Goal: Task Accomplishment & Management: Complete application form

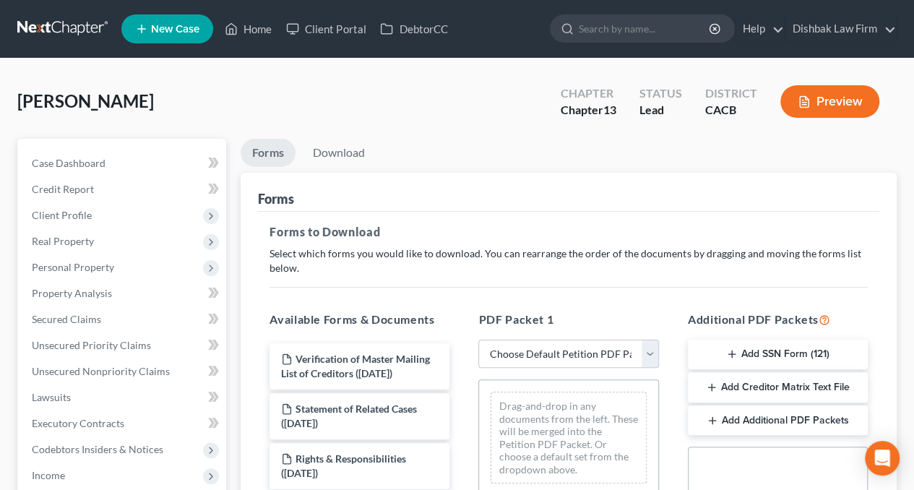
click at [72, 33] on link at bounding box center [63, 29] width 92 height 26
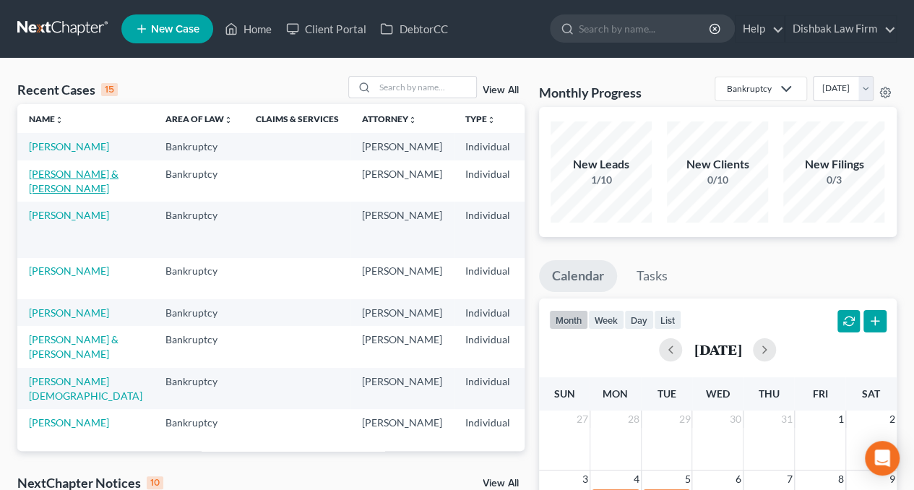
click at [55, 194] on link "[PERSON_NAME] & [PERSON_NAME]" at bounding box center [74, 181] width 90 height 27
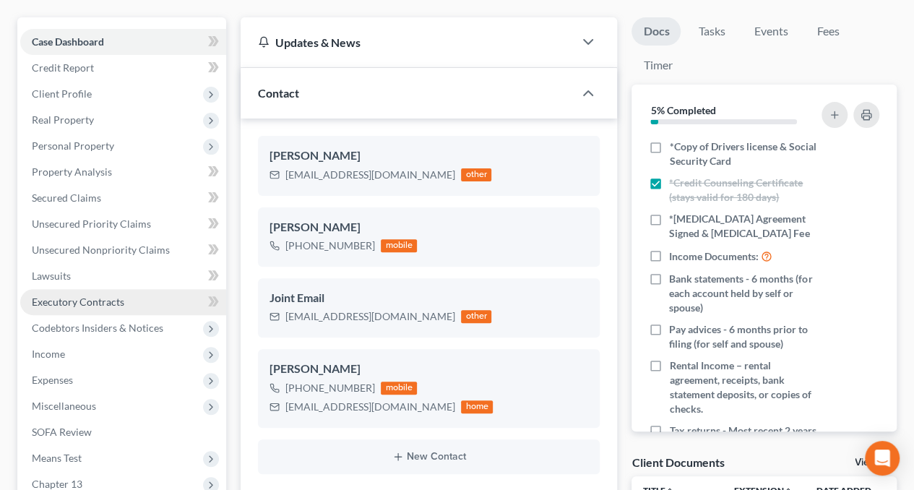
scroll to position [144, 0]
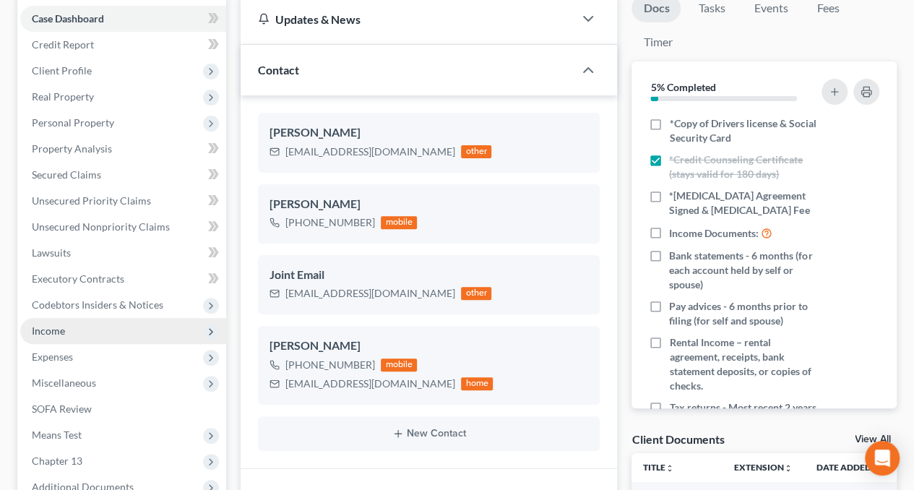
click at [76, 322] on span "Income" at bounding box center [123, 331] width 206 height 26
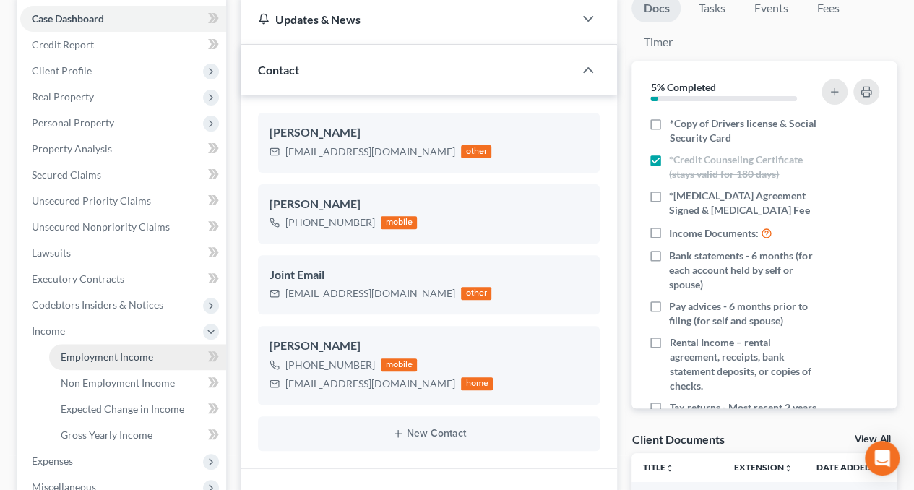
click at [108, 352] on span "Employment Income" at bounding box center [107, 356] width 92 height 12
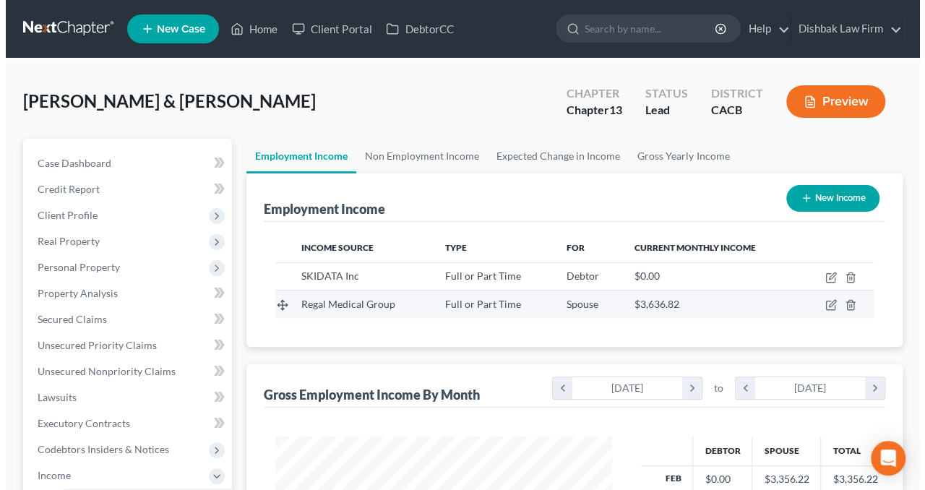
scroll to position [257, 366]
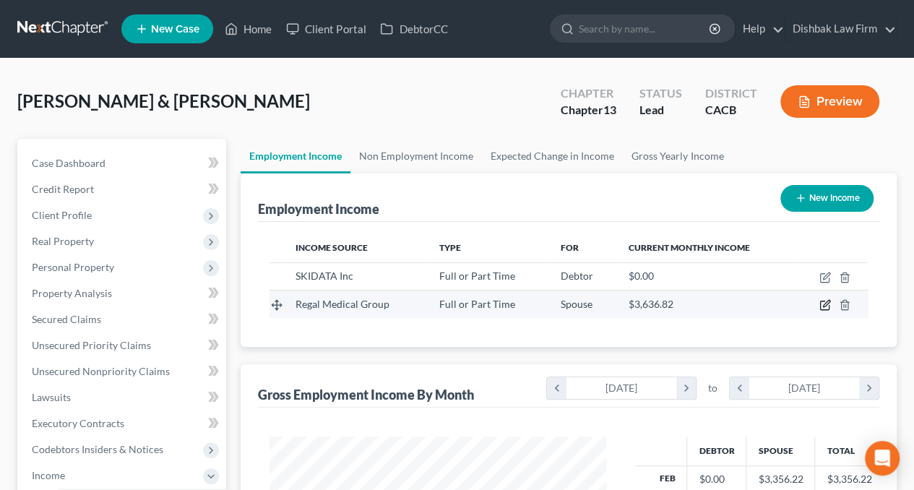
click at [823, 303] on icon "button" at bounding box center [825, 305] width 12 height 12
select select "0"
select select "4"
select select "2"
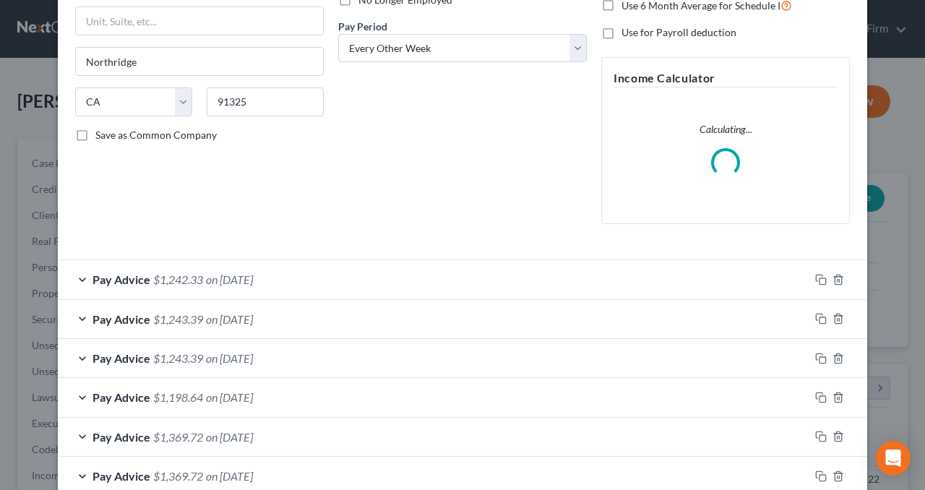
scroll to position [217, 0]
